Goal: Connect with others: Connect with others

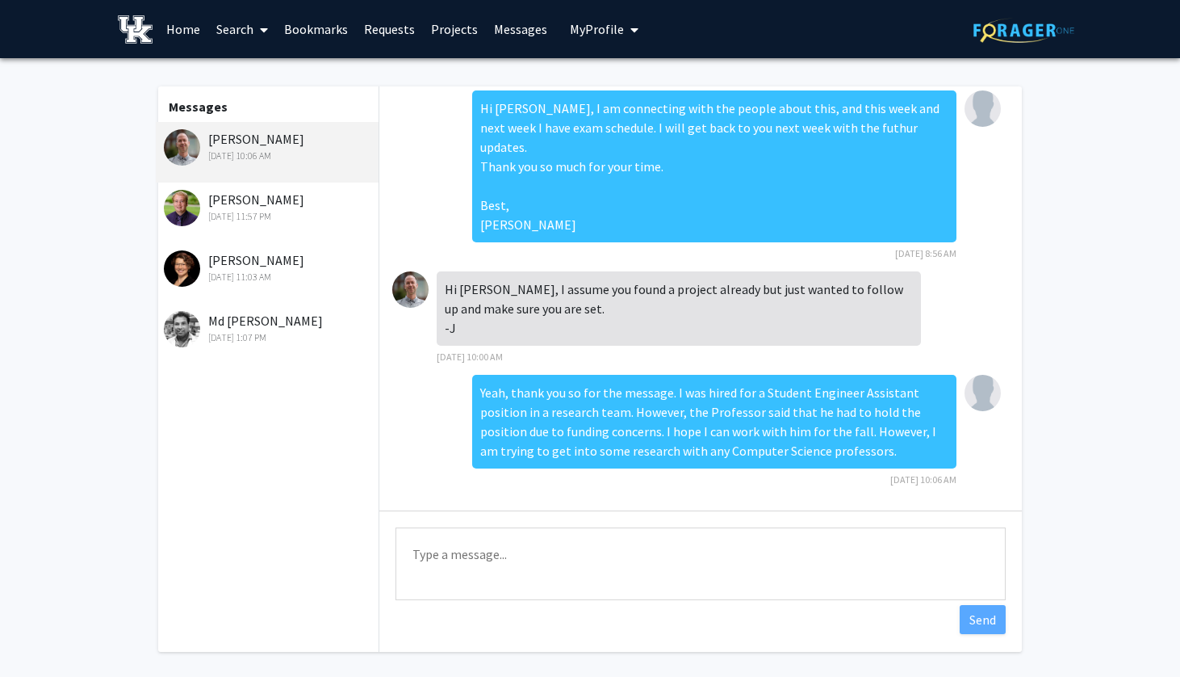
click at [181, 23] on link "Home" at bounding box center [183, 29] width 50 height 57
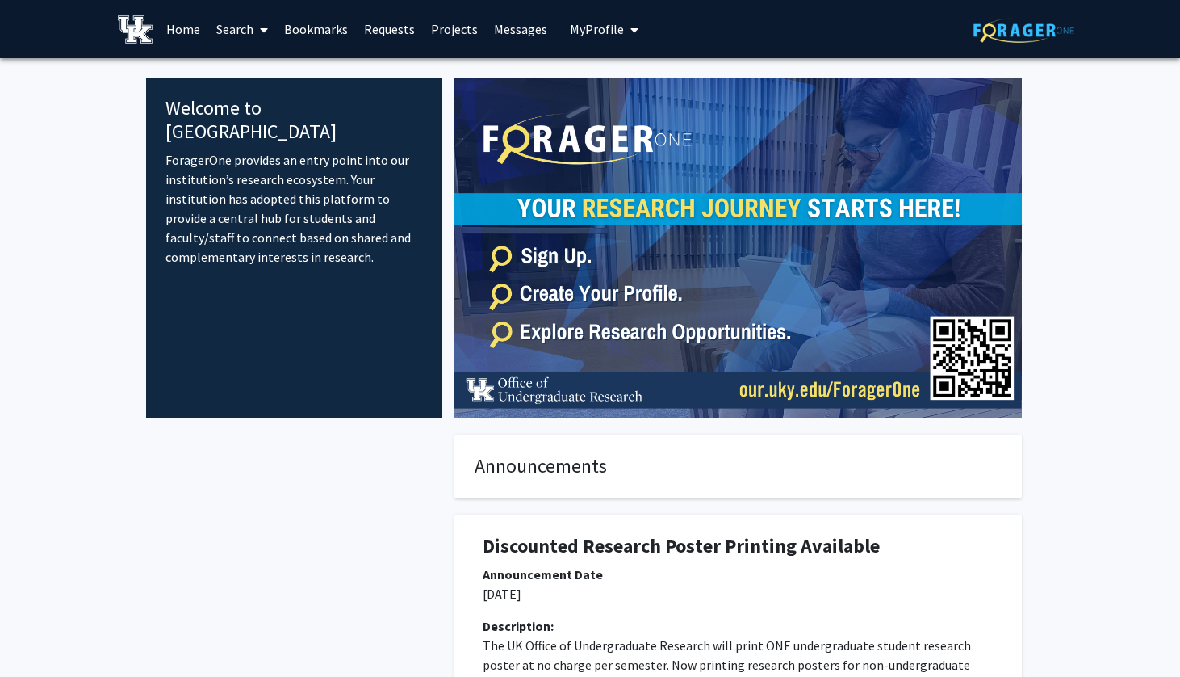
click at [432, 31] on link "Projects" at bounding box center [454, 29] width 63 height 57
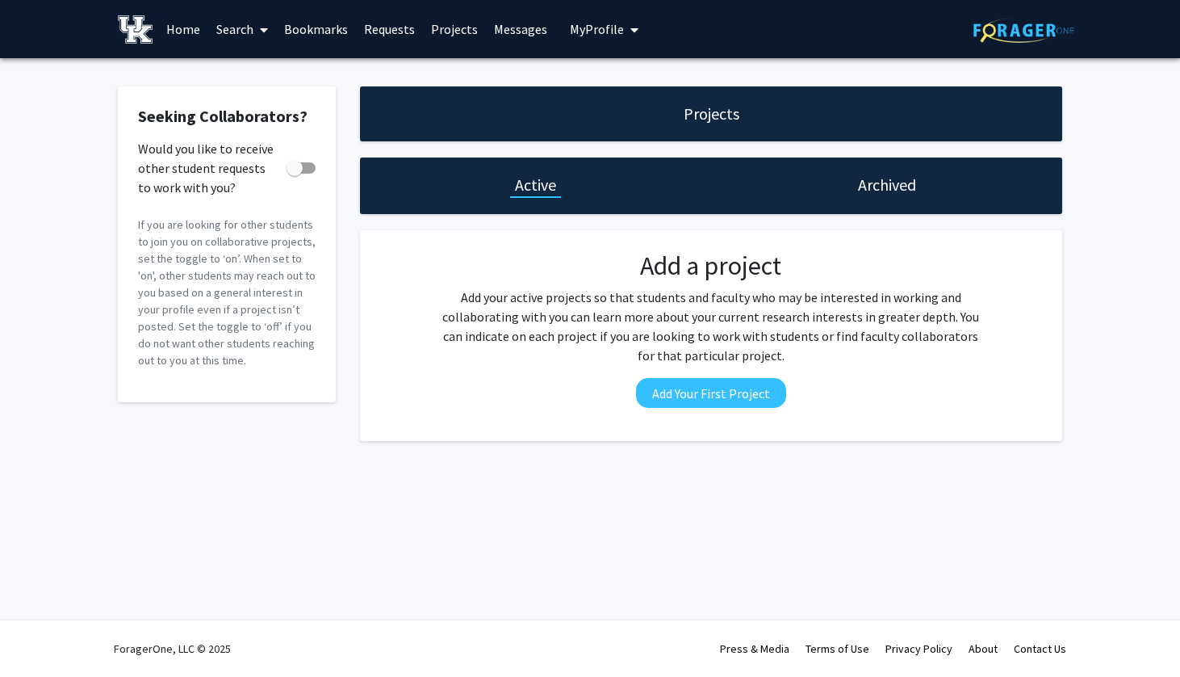
click at [244, 29] on link "Search" at bounding box center [242, 29] width 68 height 57
click at [249, 81] on span "Faculty/Staff" at bounding box center [267, 74] width 119 height 32
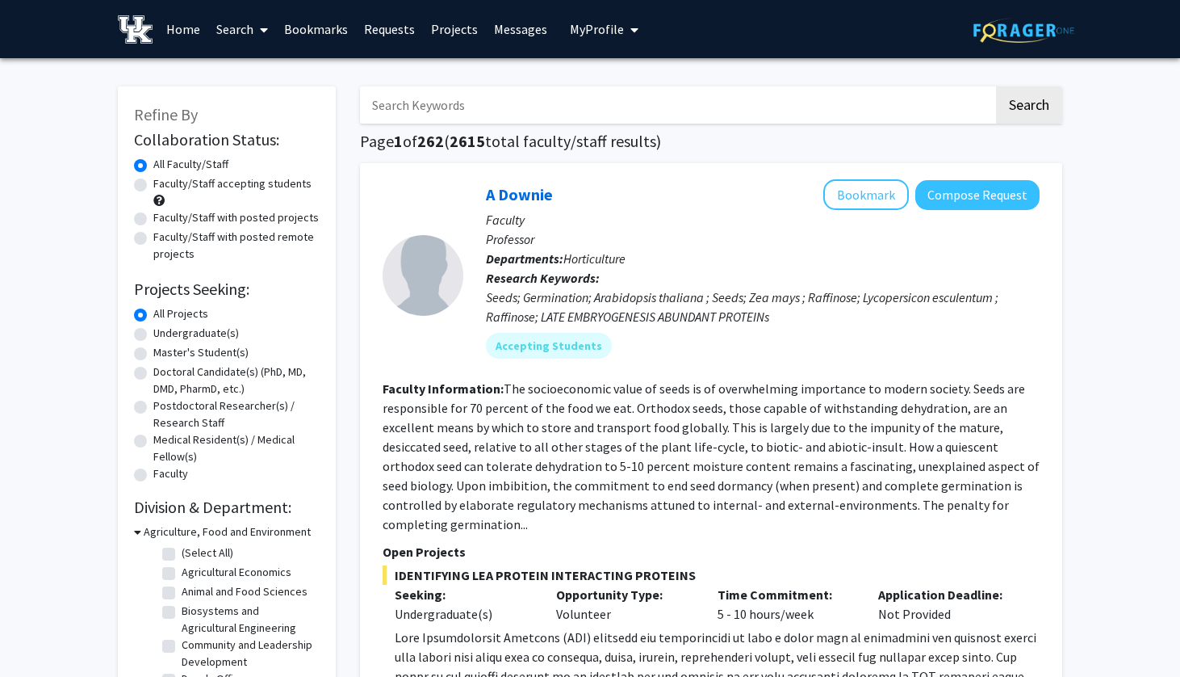
click at [153, 189] on label "Faculty/Staff accepting students" at bounding box center [232, 183] width 158 height 17
click at [153, 186] on input "Faculty/Staff accepting students" at bounding box center [158, 180] width 10 height 10
radio input "true"
click at [153, 333] on label "Undergraduate(s)" at bounding box center [196, 333] width 86 height 17
click at [153, 333] on input "Undergraduate(s)" at bounding box center [158, 330] width 10 height 10
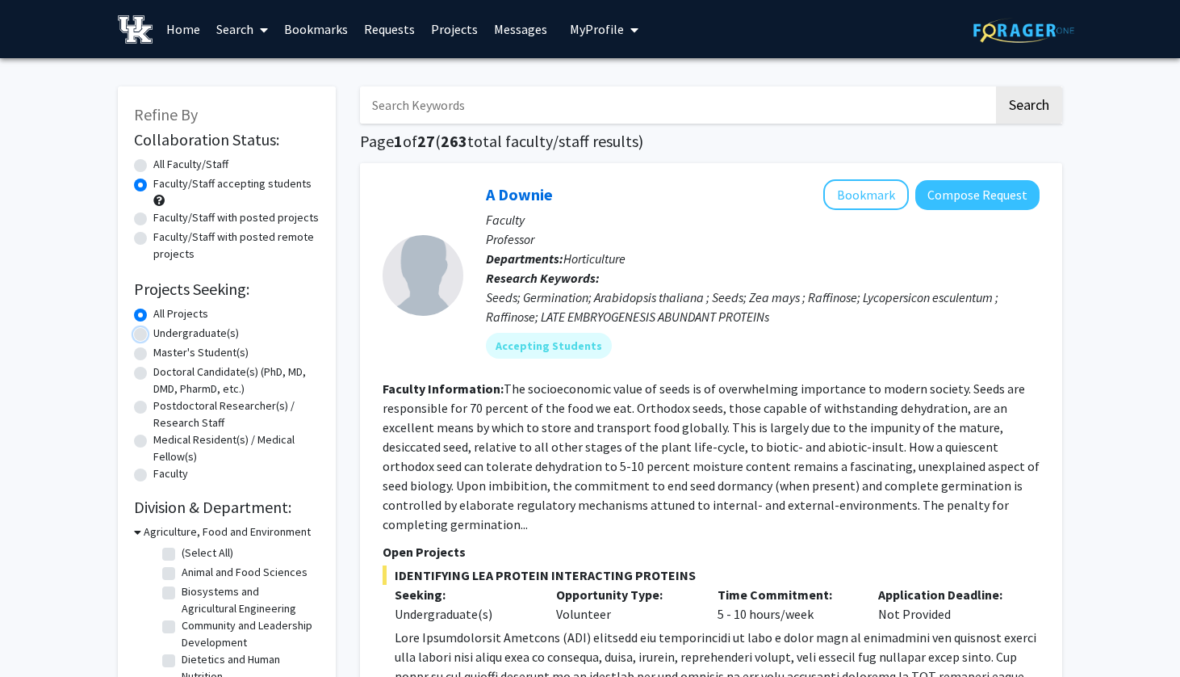
radio input "true"
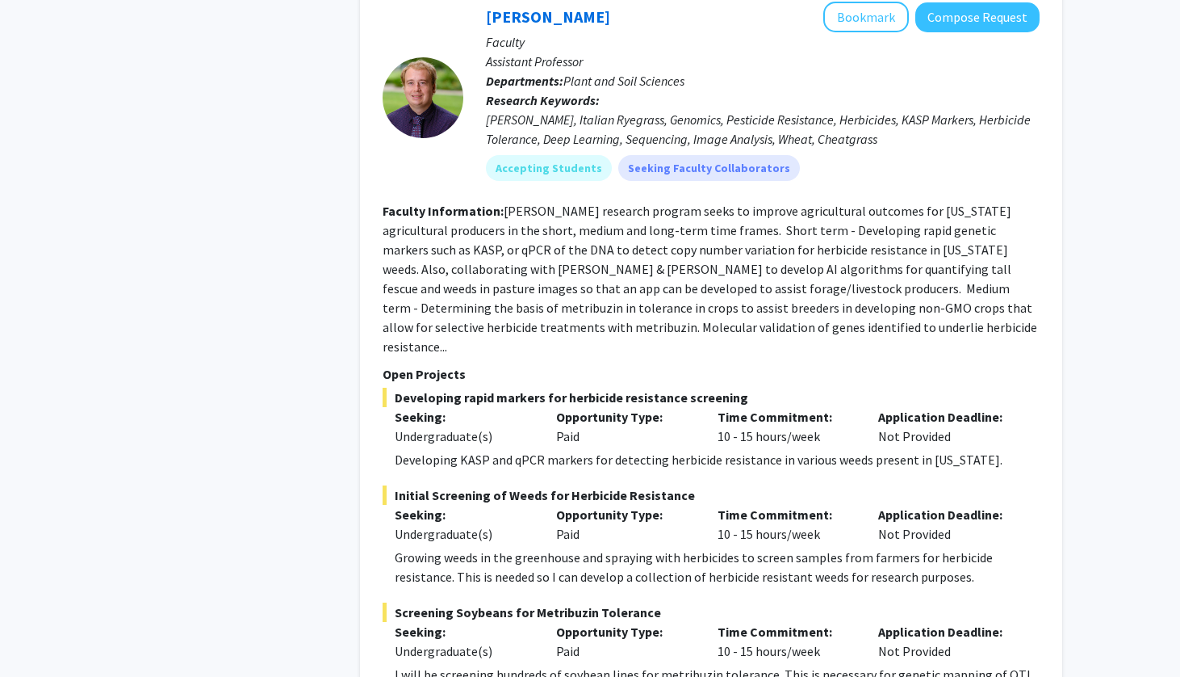
scroll to position [1017, 0]
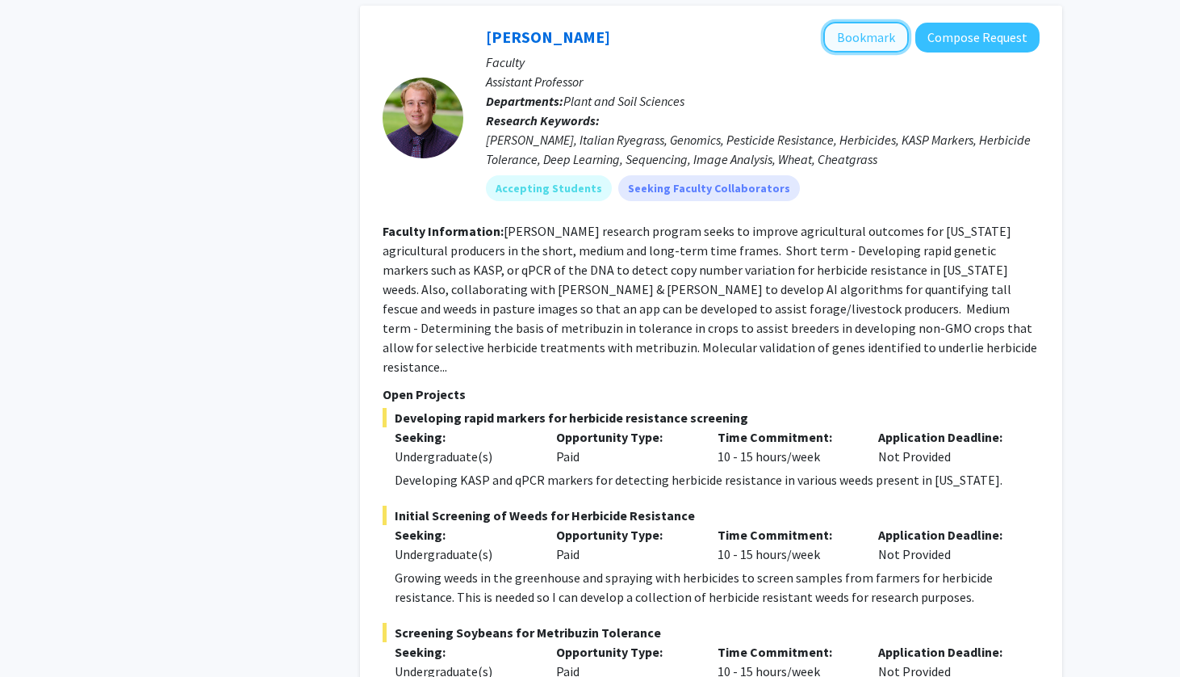
click at [883, 22] on button "Bookmark" at bounding box center [867, 37] width 86 height 31
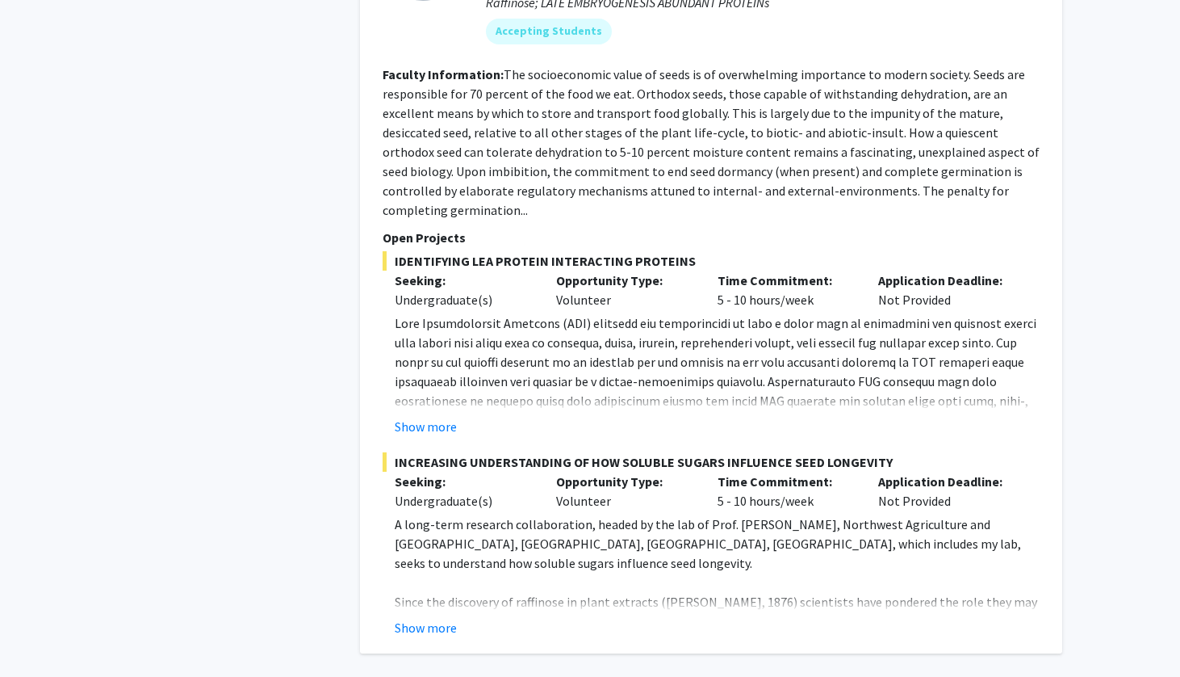
scroll to position [7709, 0]
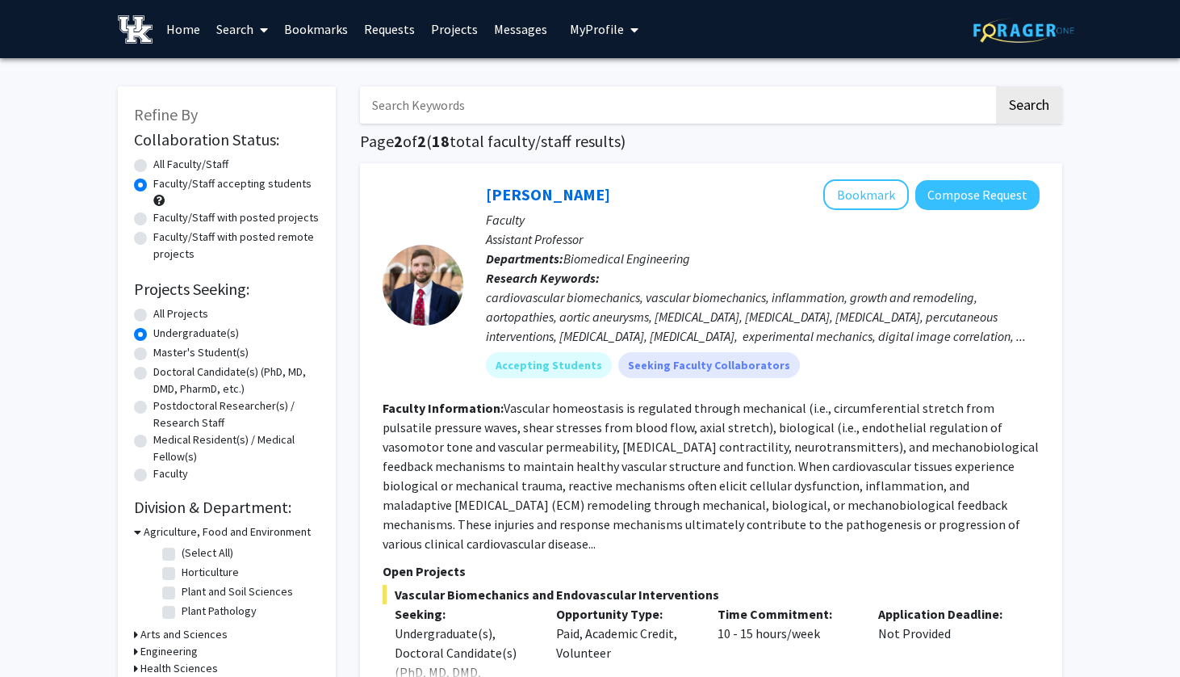
click at [320, 22] on link "Bookmarks" at bounding box center [316, 29] width 80 height 57
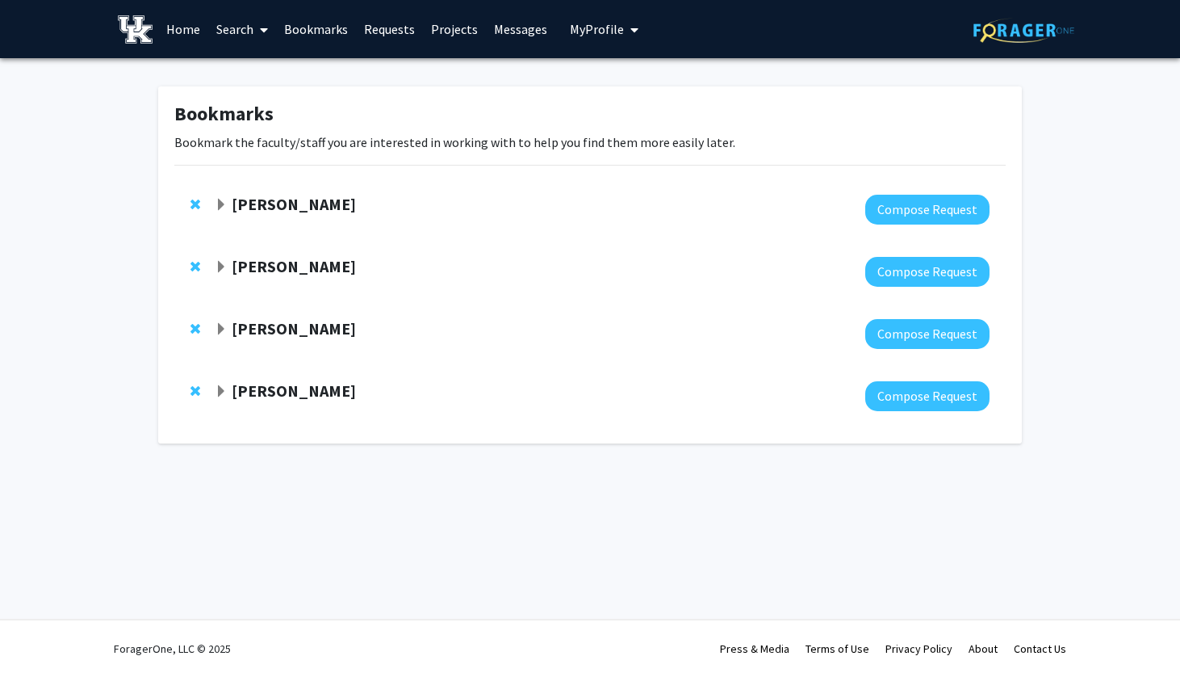
click at [191, 206] on span "Remove Joseph Burger from bookmarks" at bounding box center [196, 204] width 10 height 13
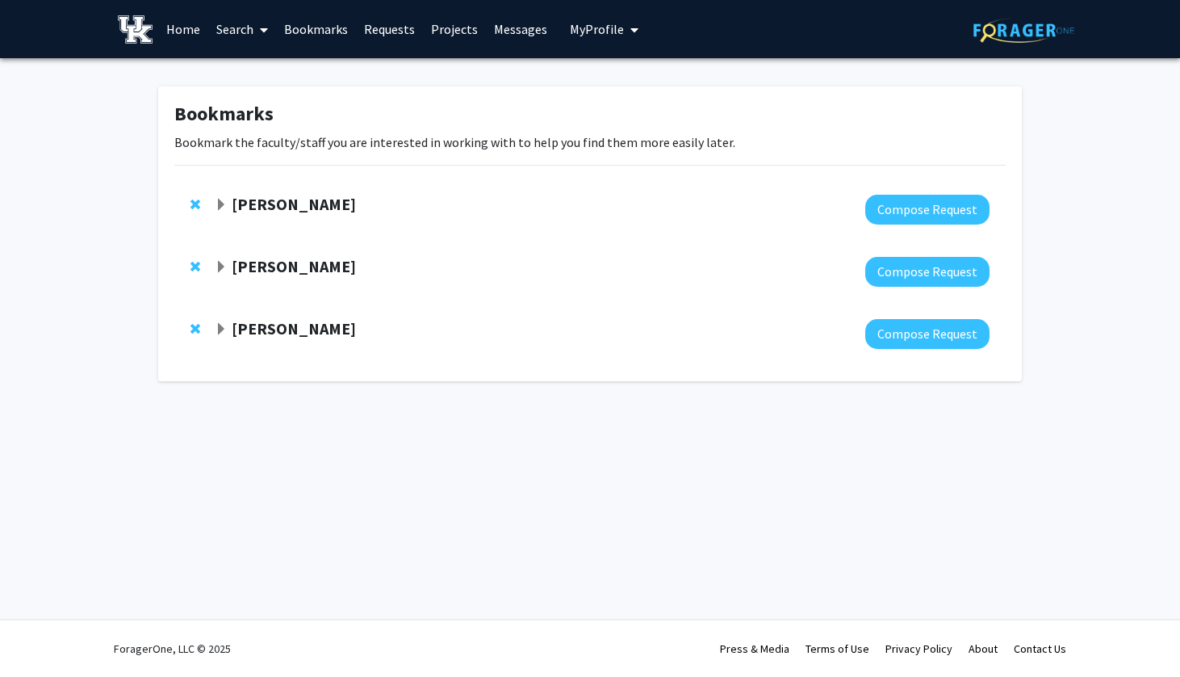
click at [194, 202] on span "Remove Henry Dietz from bookmarks" at bounding box center [196, 204] width 10 height 13
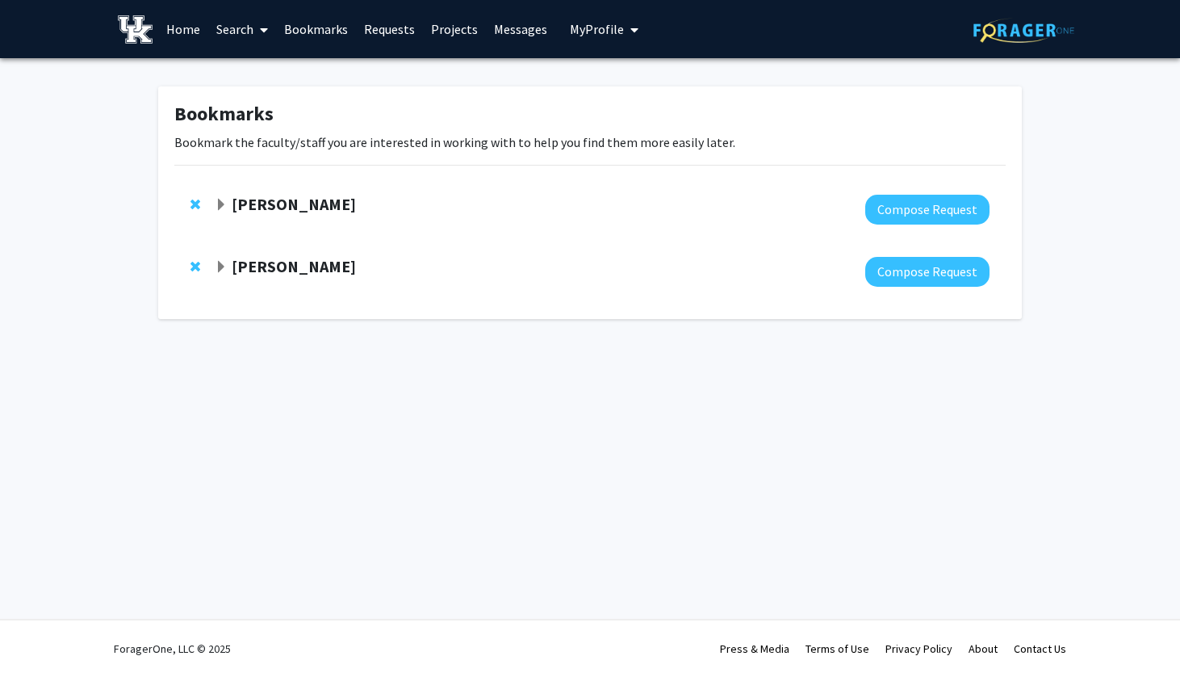
click at [251, 199] on strong "[PERSON_NAME]" at bounding box center [294, 204] width 124 height 20
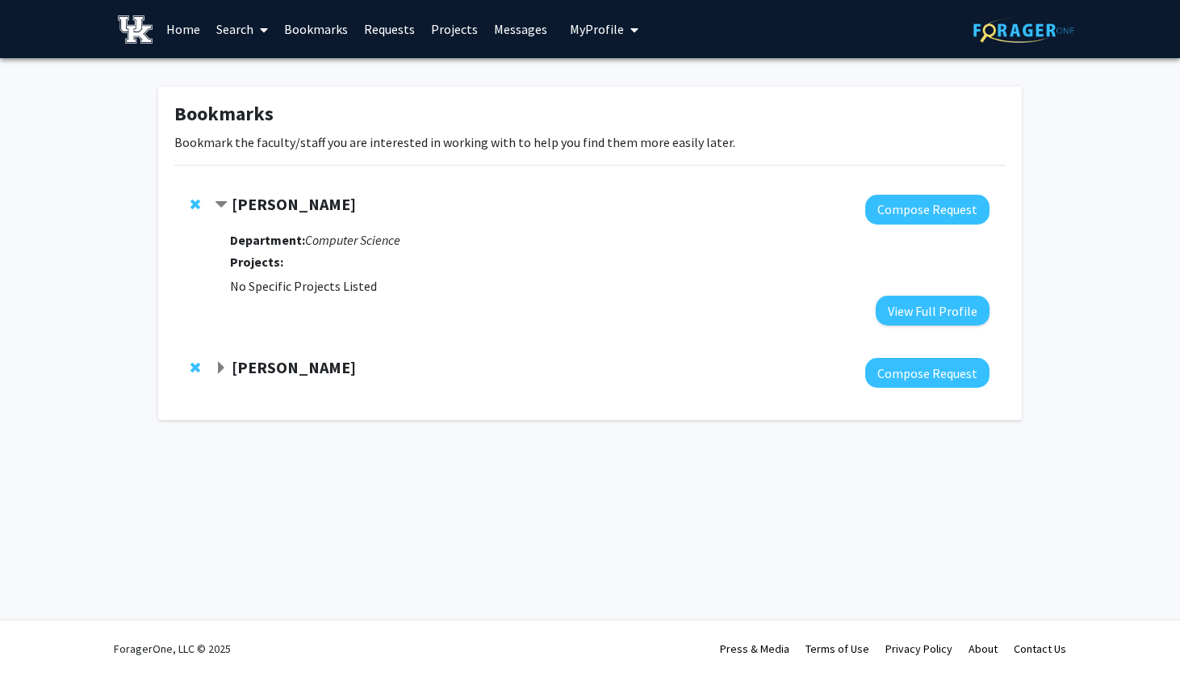
click at [287, 371] on strong "[PERSON_NAME]" at bounding box center [294, 367] width 124 height 20
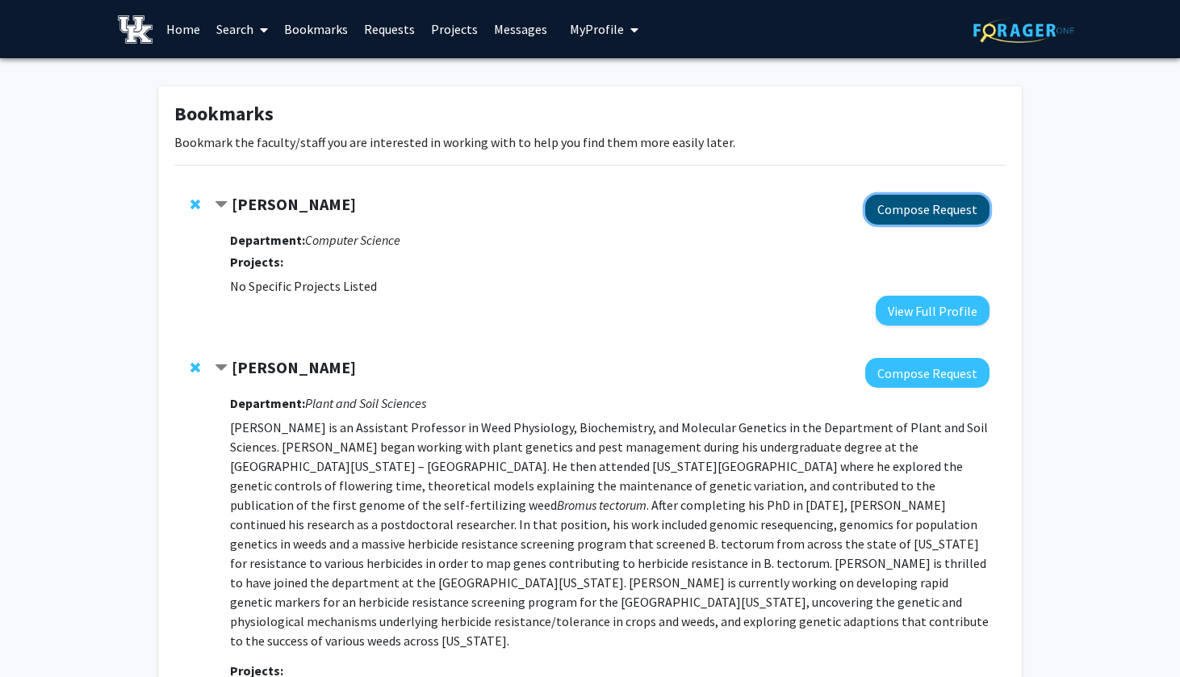
click at [914, 203] on button "Compose Request" at bounding box center [928, 210] width 124 height 30
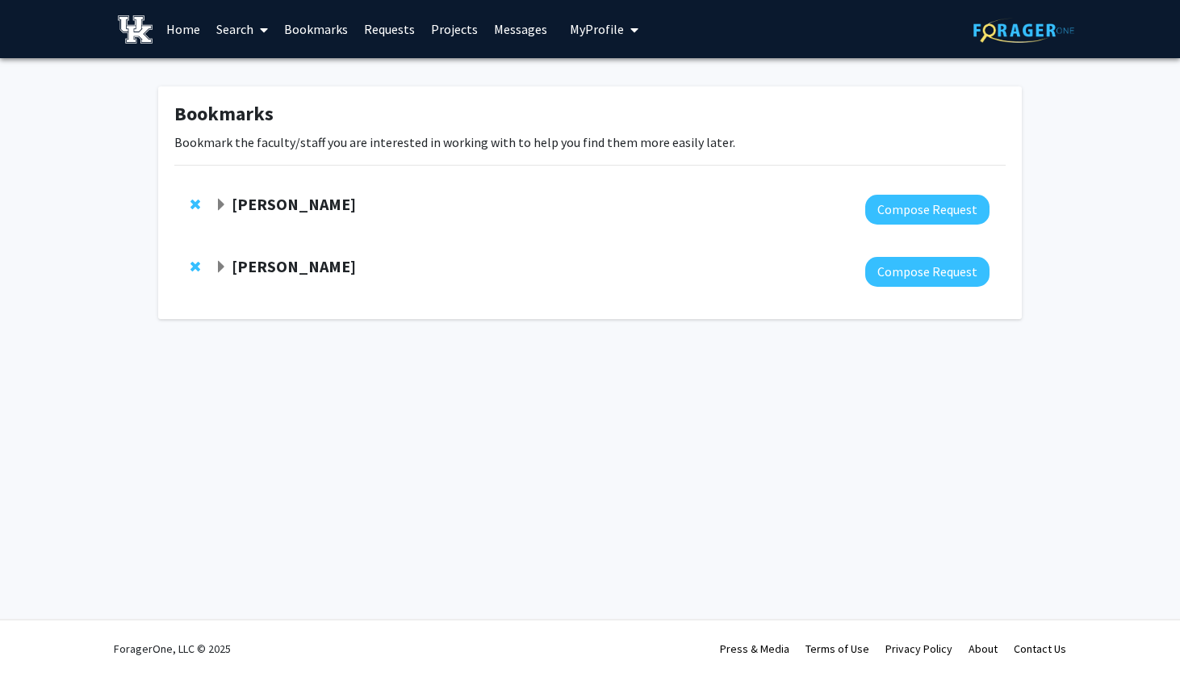
click at [187, 203] on div "[PERSON_NAME] Compose Request" at bounding box center [590, 209] width 832 height 62
click at [195, 201] on span "Remove Abdullah-Al-Zubaer Imran from bookmarks" at bounding box center [196, 204] width 10 height 13
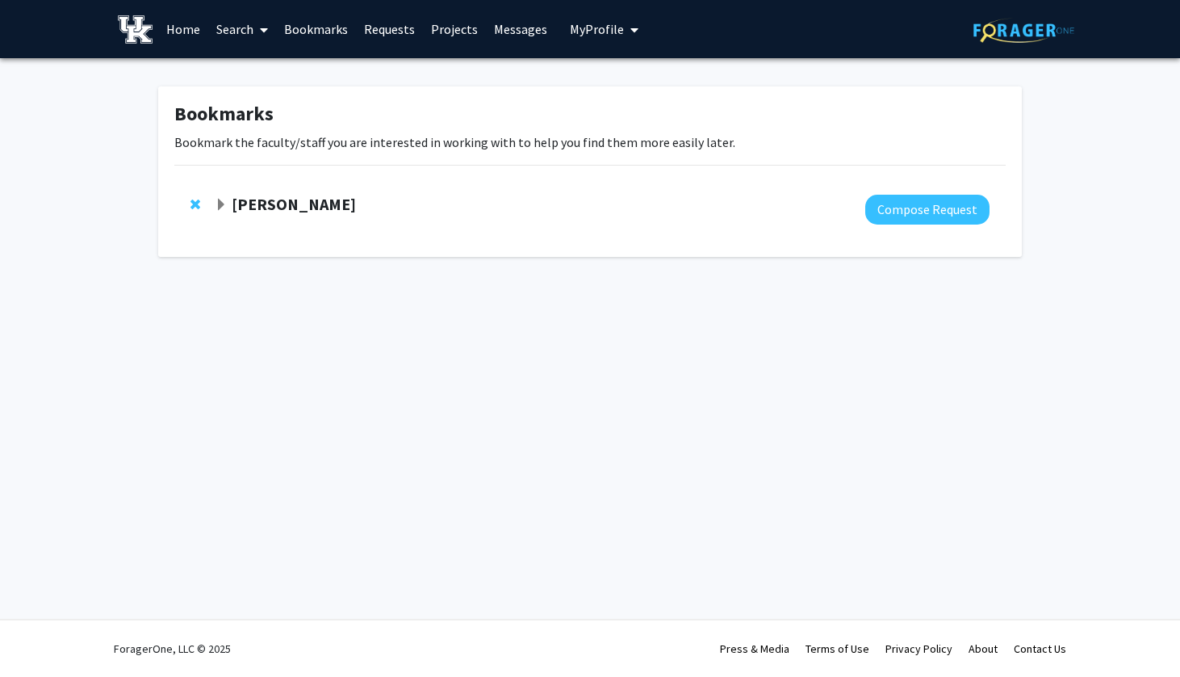
click at [240, 209] on strong "[PERSON_NAME]" at bounding box center [294, 204] width 124 height 20
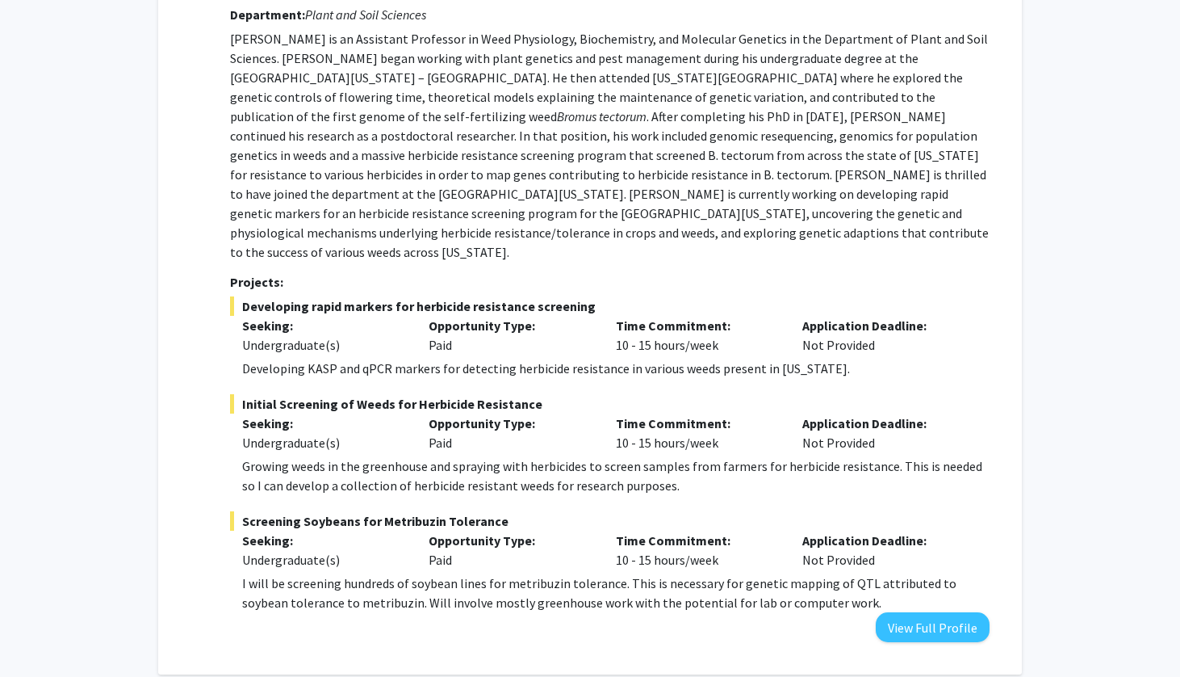
scroll to position [288, 0]
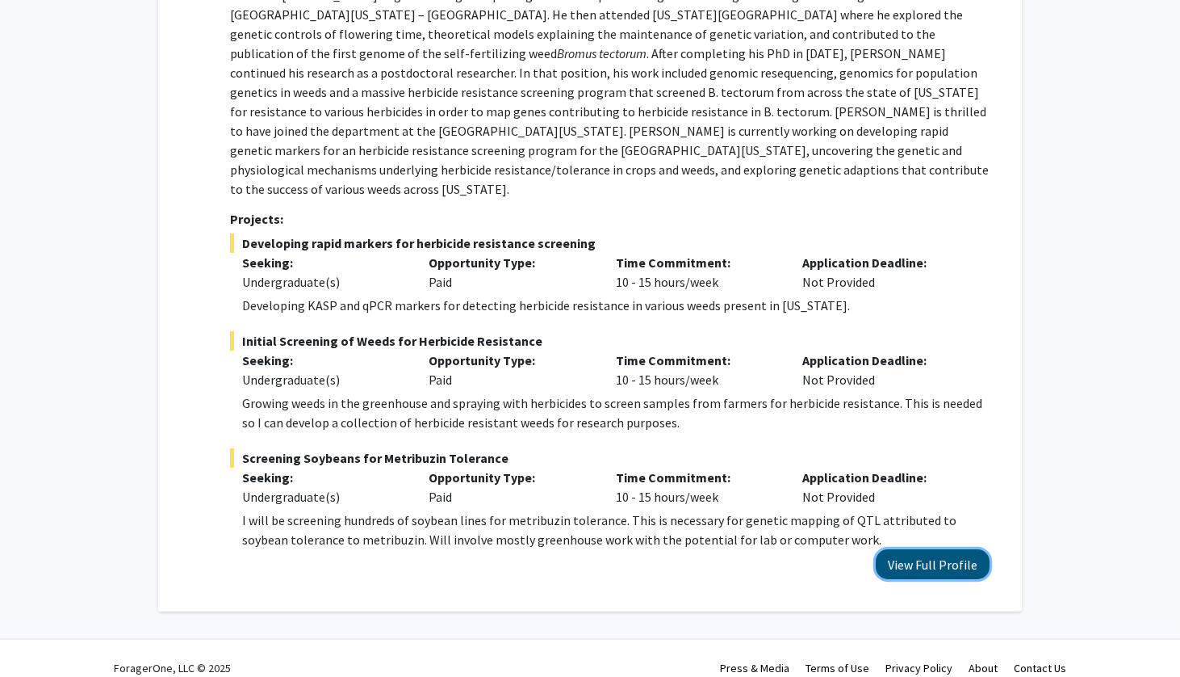
click at [941, 549] on button "View Full Profile" at bounding box center [933, 564] width 114 height 30
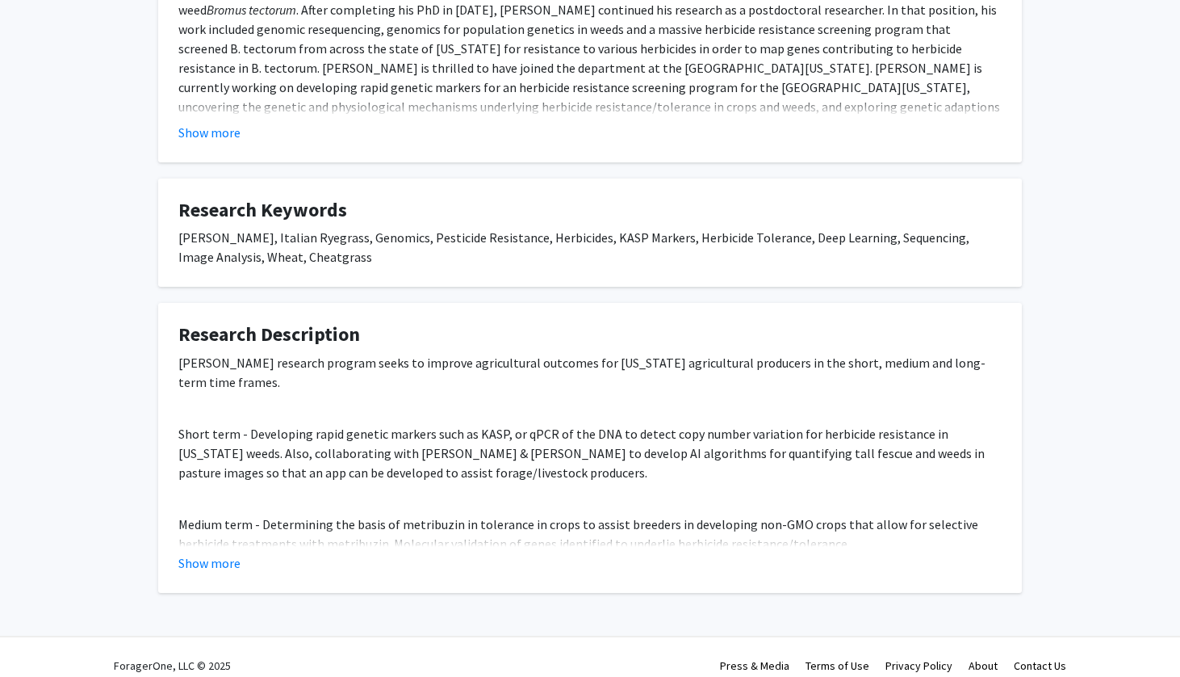
scroll to position [840, 0]
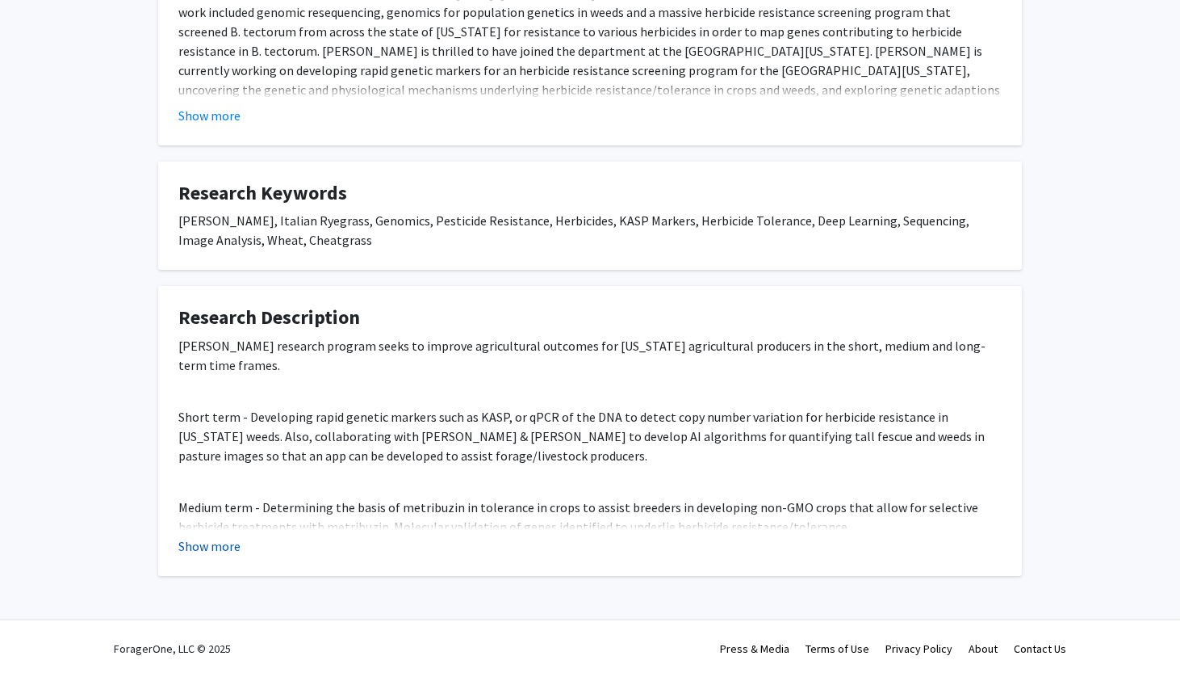
click at [230, 549] on button "Show more" at bounding box center [209, 545] width 62 height 19
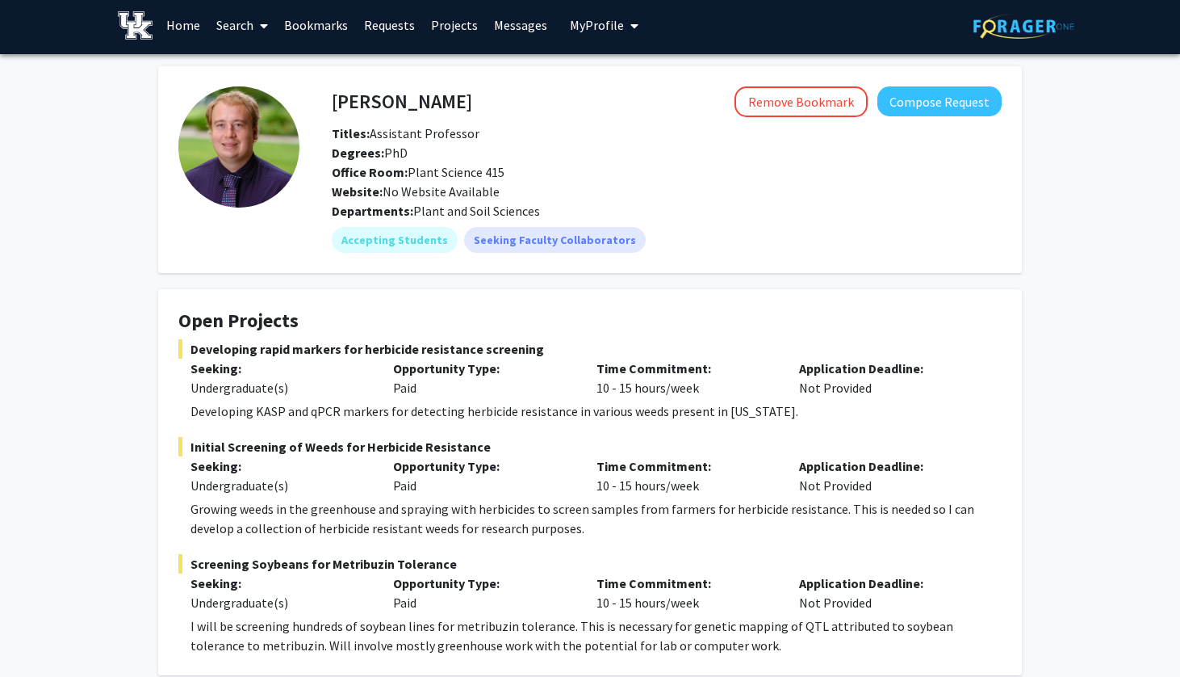
scroll to position [0, 0]
